Goal: Find specific page/section: Find specific page/section

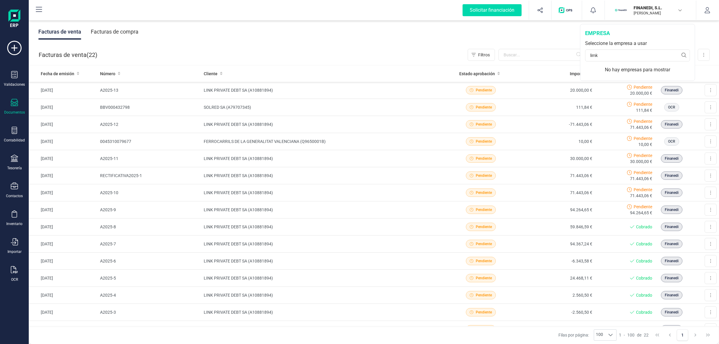
drag, startPoint x: 621, startPoint y: 55, endPoint x: 550, endPoint y: 46, distance: 71.6
click at [535, 44] on div "Solicitar financiación Importaciones completadas 0 / 0 FINANEDI, S.L. JAVIER DE…" at bounding box center [374, 172] width 691 height 344
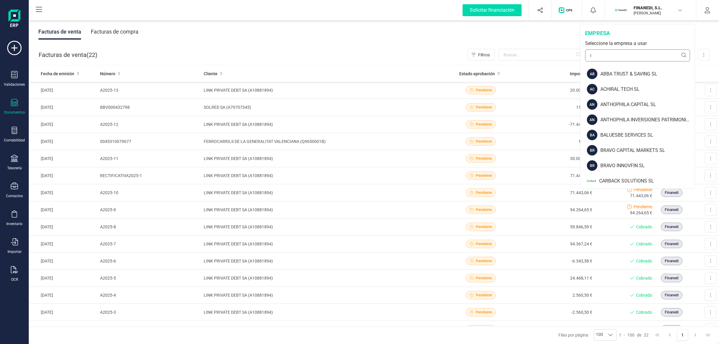
click at [581, 52] on div "empresa Seleccione la empresa a usar i" at bounding box center [638, 45] width 115 height 42
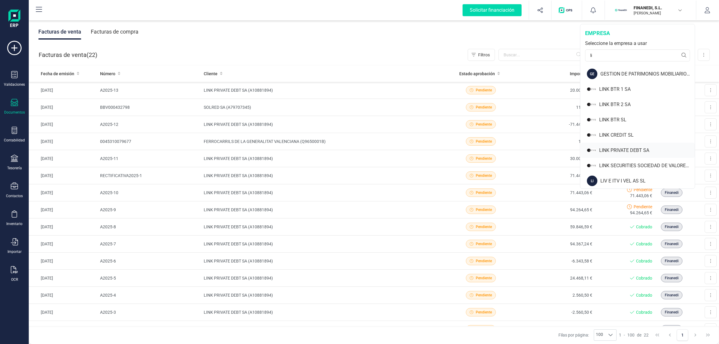
type input "li"
click at [633, 151] on div "LINK PRIVATE DEBT SA" at bounding box center [648, 150] width 96 height 7
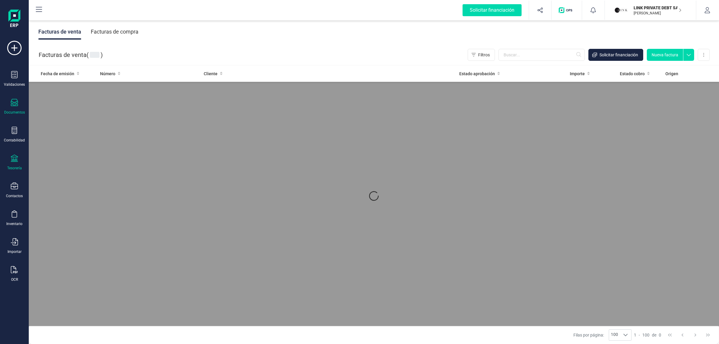
click at [16, 155] on icon at bounding box center [14, 158] width 7 height 7
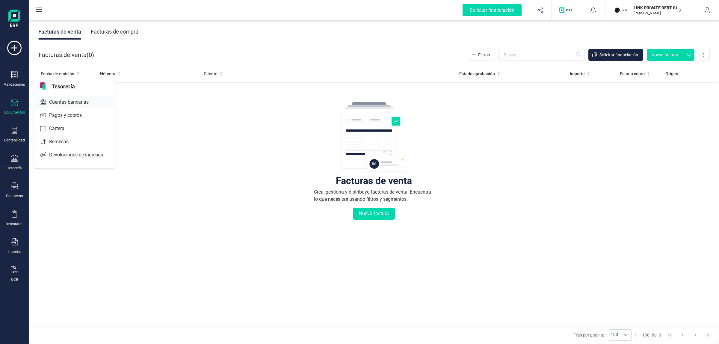
click at [67, 99] on span "Cuentas bancarias" at bounding box center [73, 102] width 53 height 7
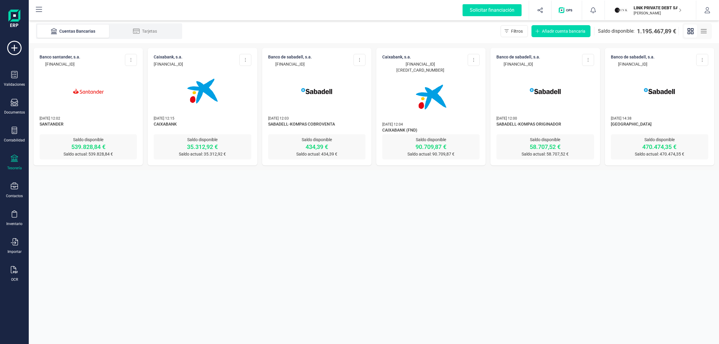
click at [440, 72] on img at bounding box center [431, 97] width 50 height 50
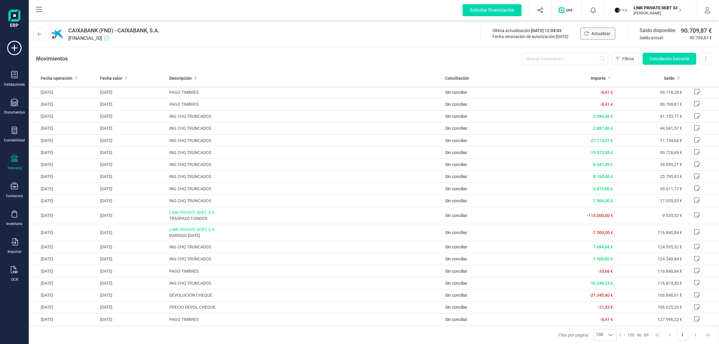
click at [600, 32] on span "Actualizar" at bounding box center [601, 34] width 19 height 6
click at [361, 49] on div "Movimientos Filtros Conciliación bancaria Descargar Excel Eliminar cuenta" at bounding box center [374, 59] width 691 height 22
click at [312, 49] on div "Movimientos Filtros Conciliación bancaria Descargar Excel Eliminar cuenta" at bounding box center [374, 59] width 691 height 22
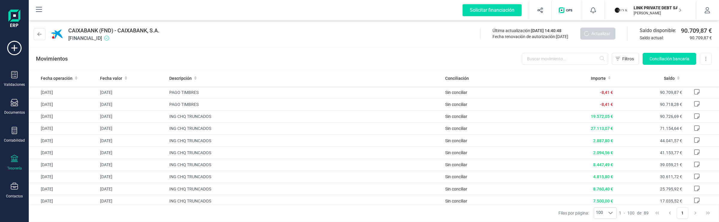
click at [391, 36] on div "CAIXABANK (FND) - CAIXABANK, S.A. [FINANCIAL_ID] Última actualización: [DATE] 1…" at bounding box center [374, 33] width 691 height 28
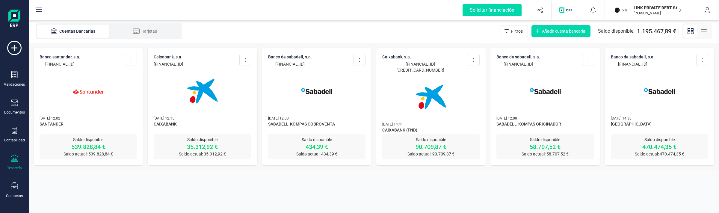
click at [433, 82] on img at bounding box center [431, 97] width 50 height 50
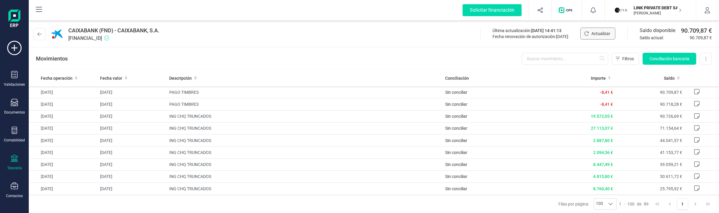
click at [600, 35] on span "Actualizar" at bounding box center [601, 34] width 19 height 6
drag, startPoint x: 14, startPoint y: 106, endPoint x: 26, endPoint y: 108, distance: 12.8
click at [14, 106] on icon at bounding box center [14, 102] width 7 height 7
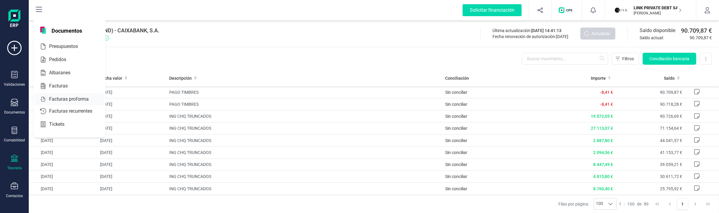
click at [70, 101] on span "Facturas proforma" at bounding box center [73, 99] width 53 height 7
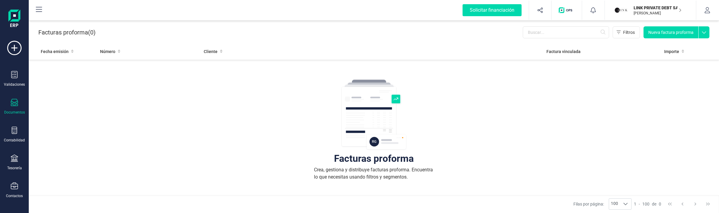
click at [161, 32] on div "Facturas proforma ( 0 ) Filtros Nueva factura proforma" at bounding box center [374, 31] width 691 height 24
